Goal: Information Seeking & Learning: Learn about a topic

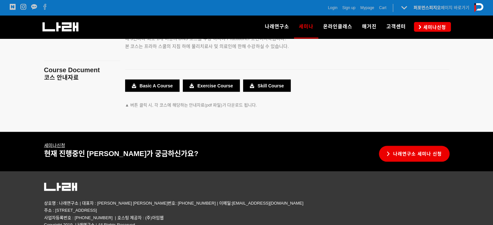
scroll to position [1226, 0]
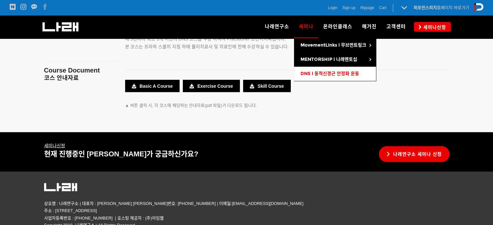
click at [314, 72] on span "DNS l 동적신경근 안정화 운동" at bounding box center [329, 74] width 59 height 6
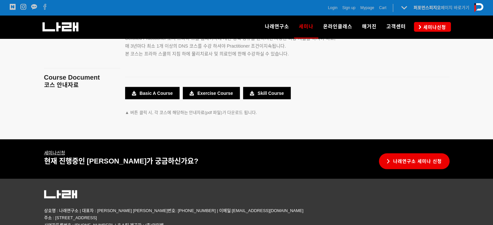
scroll to position [1218, 0]
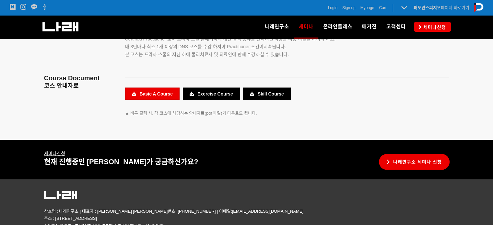
click at [157, 90] on link "Basic A Course" at bounding box center [152, 93] width 54 height 12
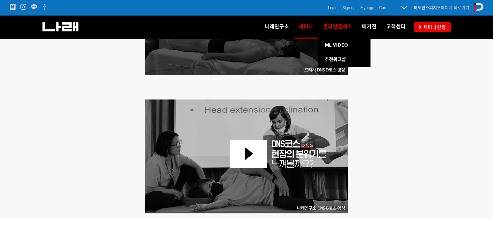
scroll to position [371, 0]
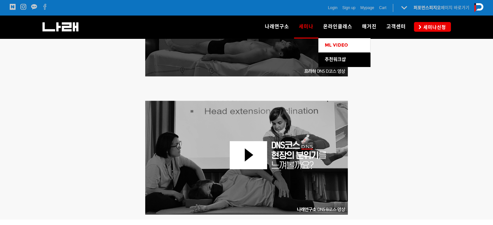
click at [337, 49] on link "ML VIDEO" at bounding box center [344, 45] width 52 height 14
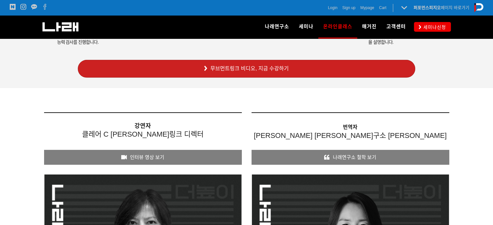
scroll to position [2021, 0]
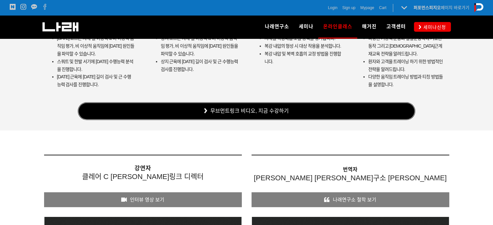
click at [319, 116] on link "무브먼트링크 비디오, 지금 수강하기" at bounding box center [246, 111] width 337 height 18
